Goal: Information Seeking & Learning: Learn about a topic

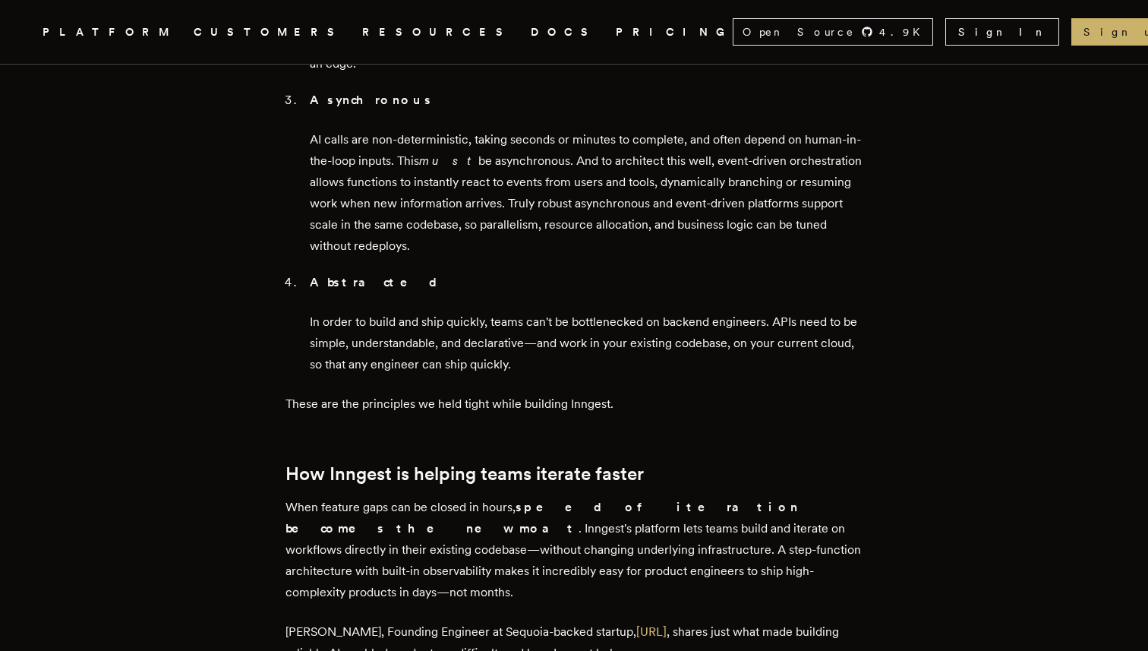
scroll to position [2232, 0]
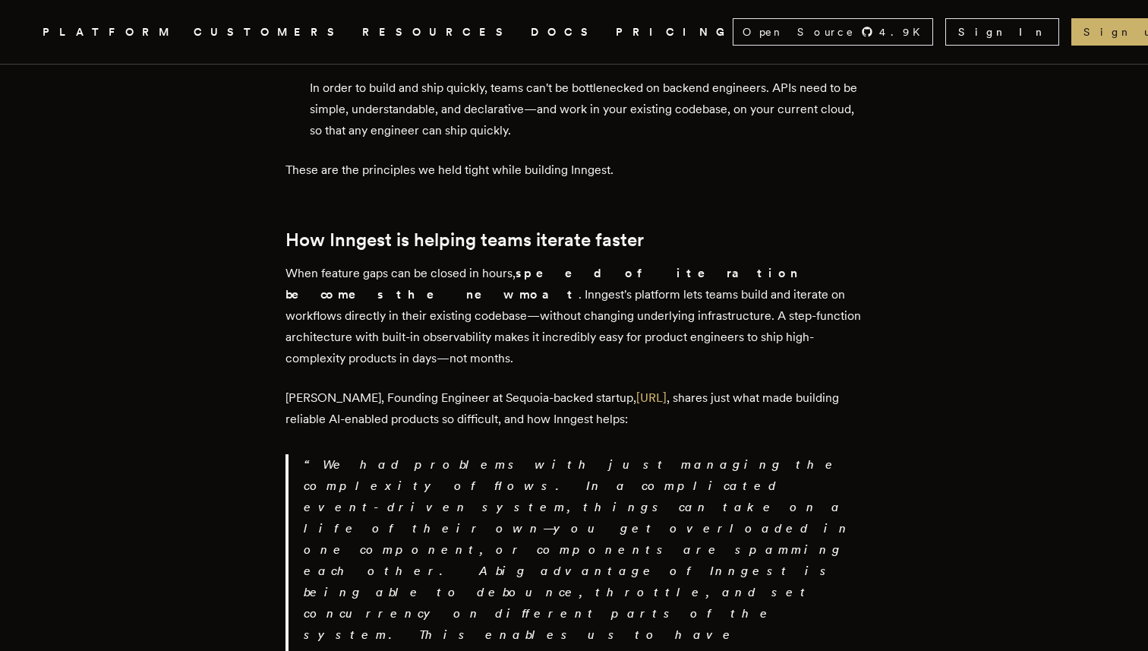
click at [470, 387] on p "Erik Munson, Founding Engineer at Sequoia-backed startup, Day.ai , shares just …" at bounding box center [574, 408] width 577 height 43
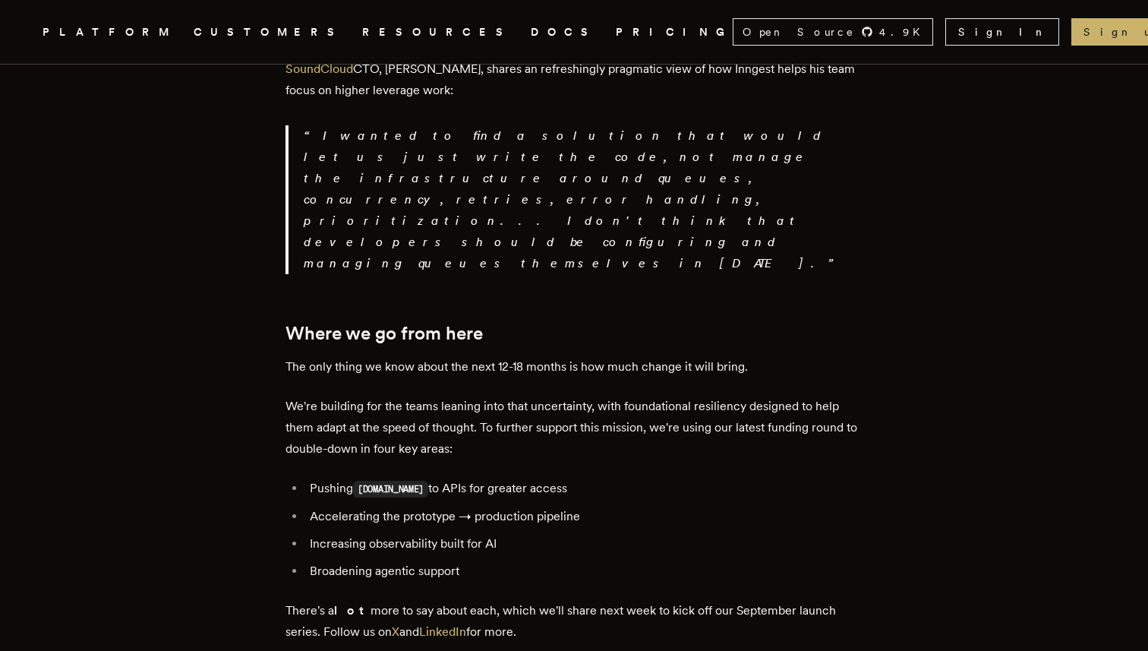
scroll to position [2954, 0]
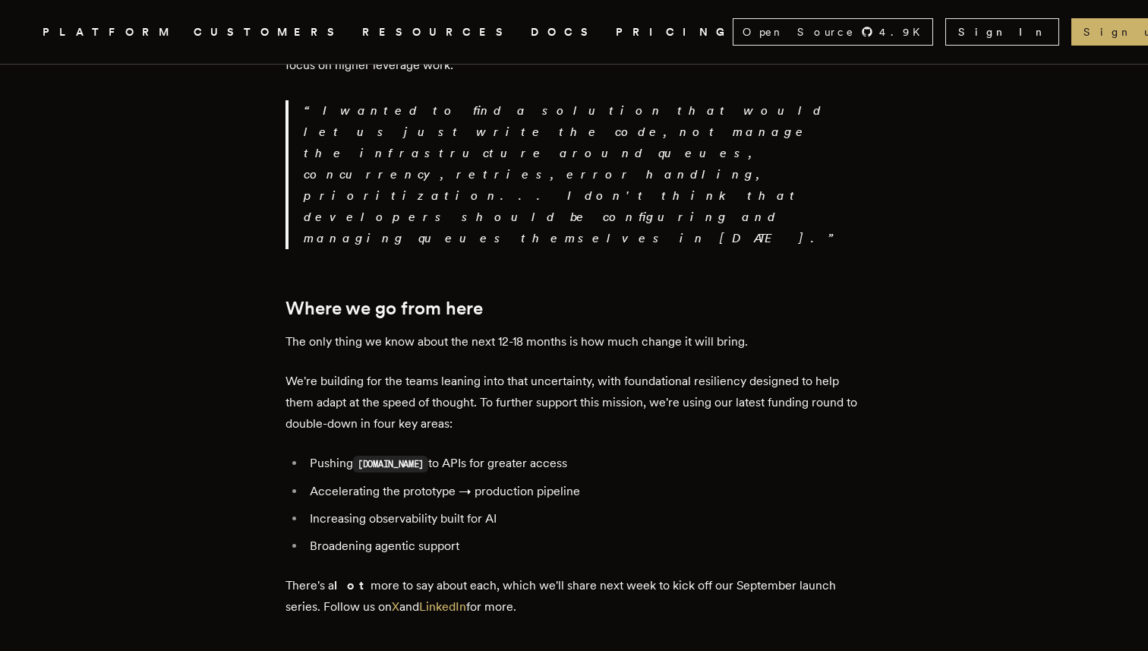
click at [277, 36] on link "CUSTOMERS" at bounding box center [269, 32] width 150 height 19
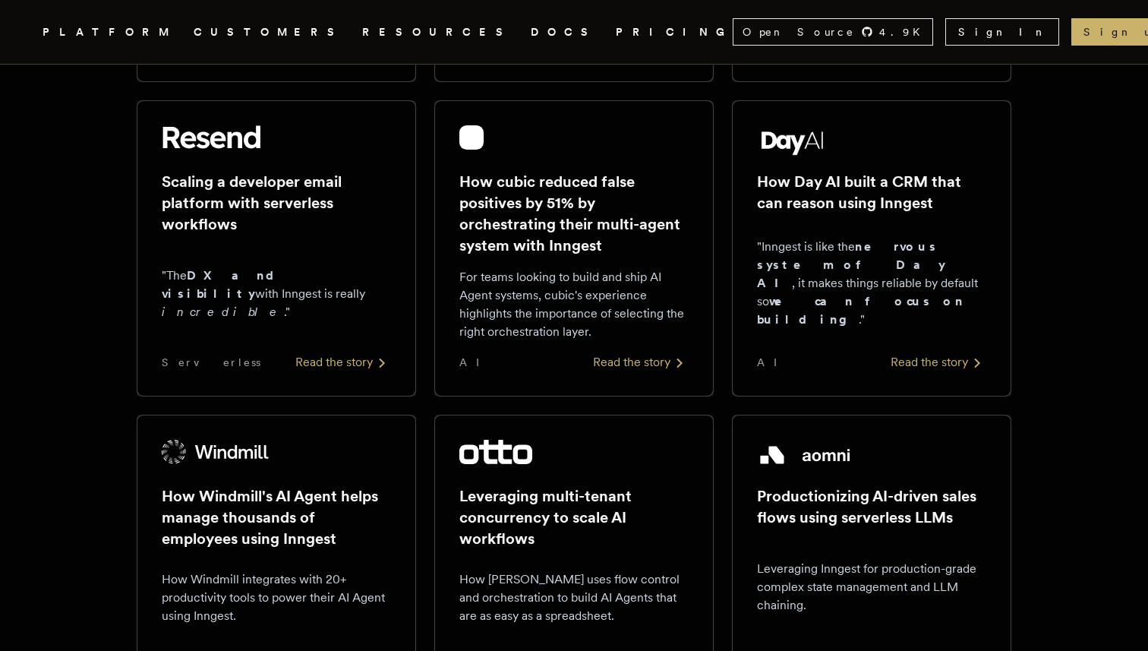
scroll to position [576, 0]
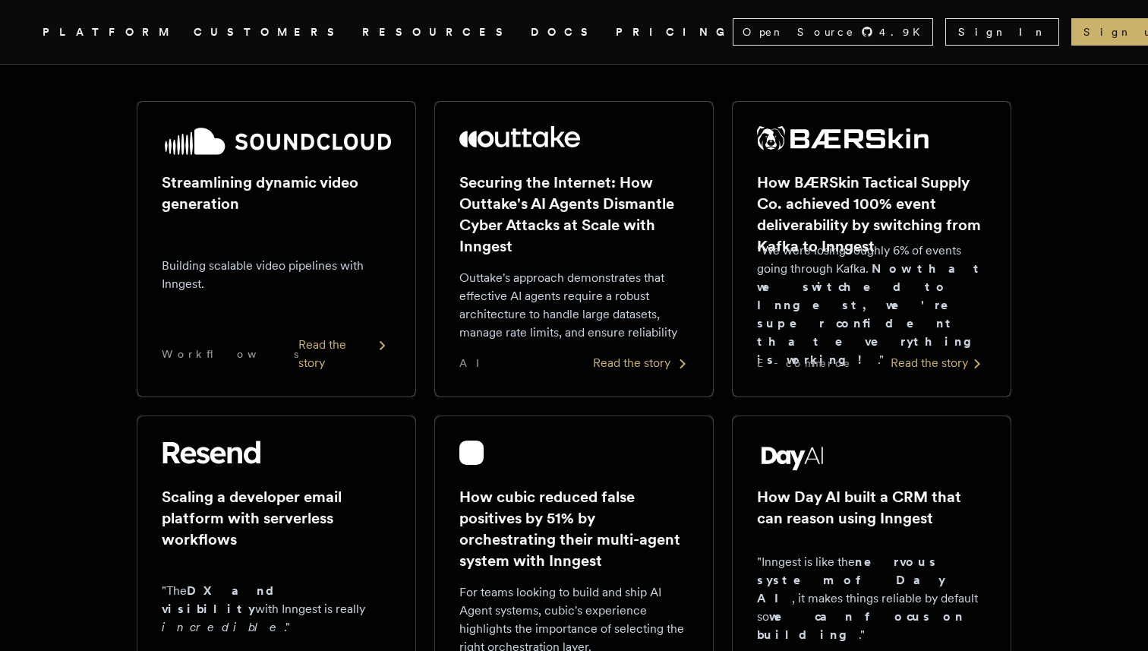
scroll to position [0, 0]
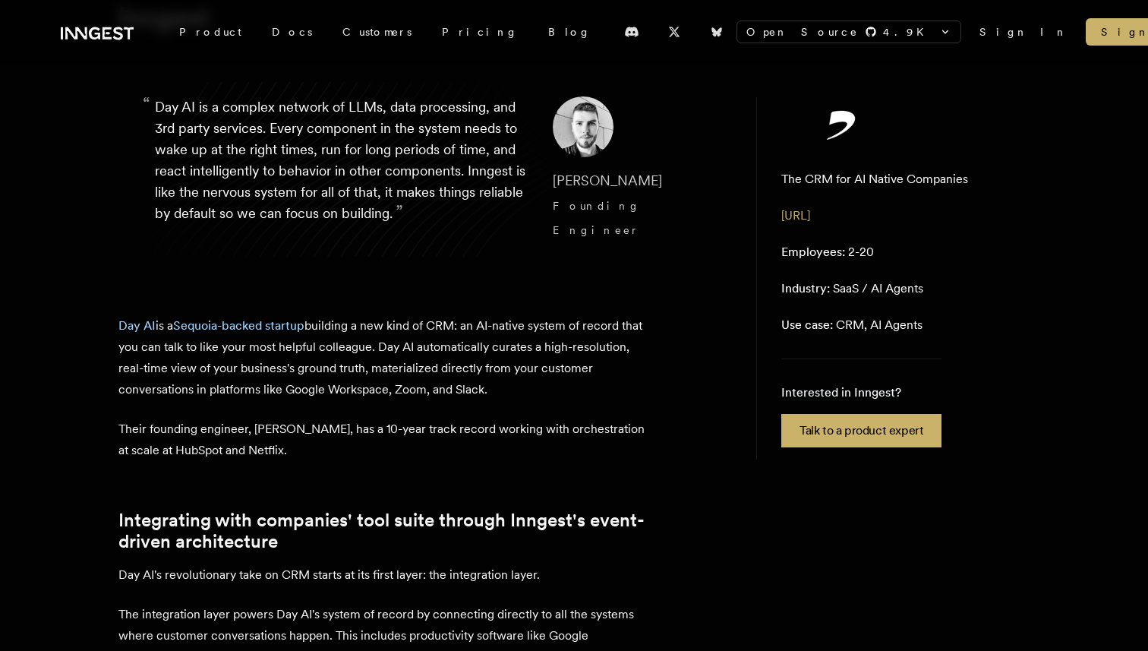
scroll to position [202, 0]
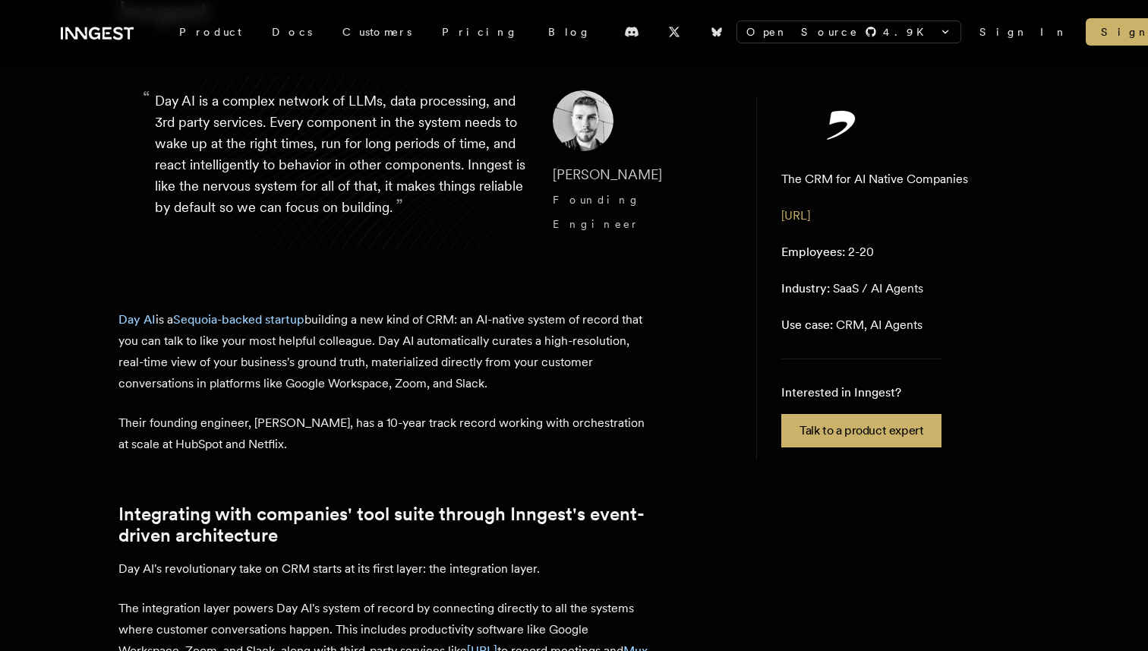
click at [162, 309] on p "Day AI is a Sequoia-backed startup building a new kind of CRM: an AI-native sys…" at bounding box center [384, 351] width 532 height 85
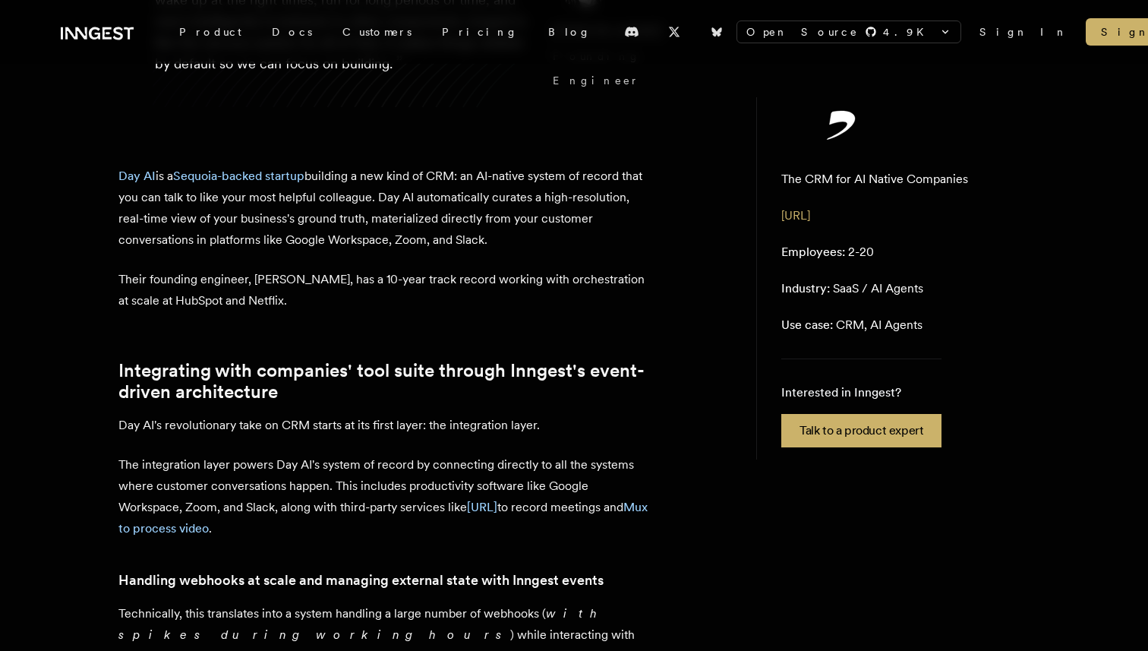
scroll to position [356, 0]
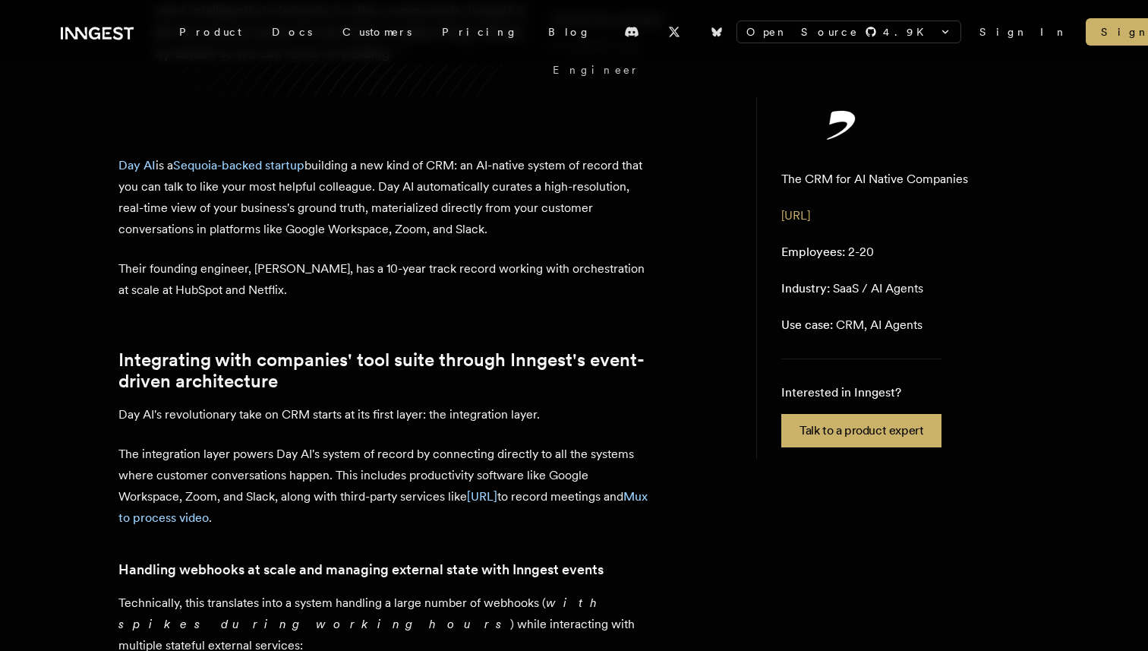
click at [368, 354] on link "Integrating with companies' tool suite through Inngest's event-driven architect…" at bounding box center [384, 370] width 532 height 43
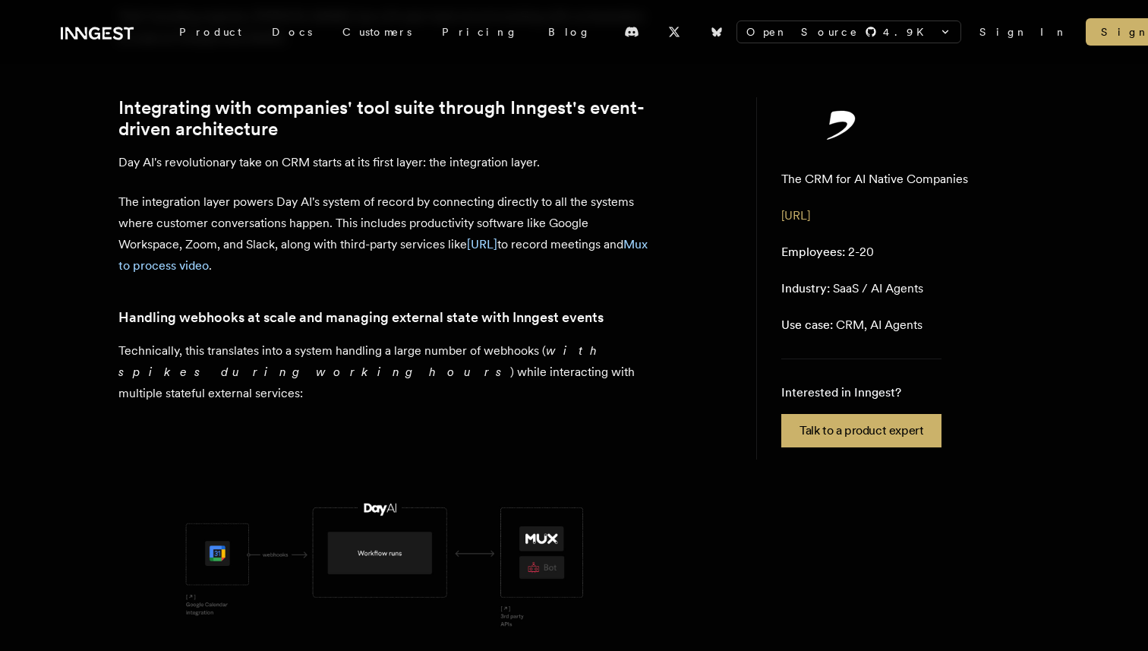
scroll to position [614, 0]
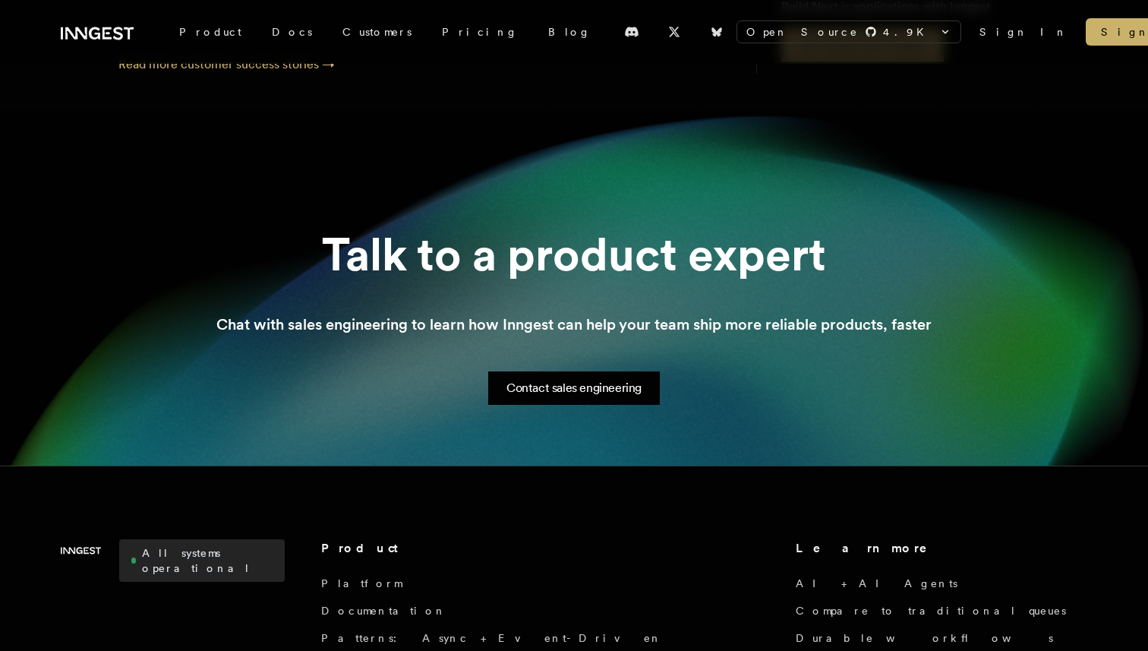
scroll to position [1808, 0]
